Goal: Task Accomplishment & Management: Manage account settings

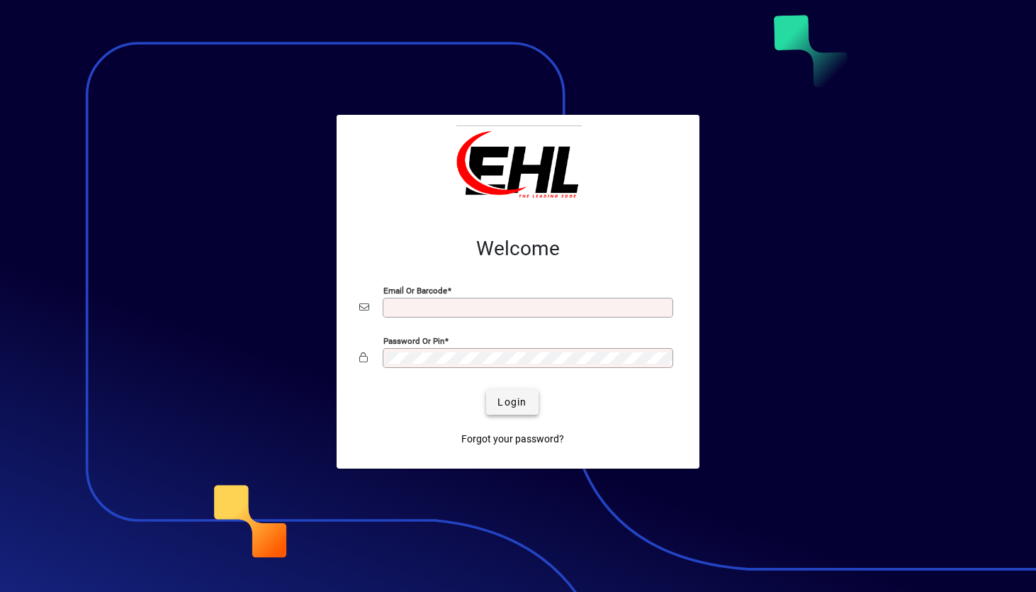
type input "**********"
click at [508, 409] on span "Login" at bounding box center [512, 402] width 29 height 15
